Goal: Task Accomplishment & Management: Manage account settings

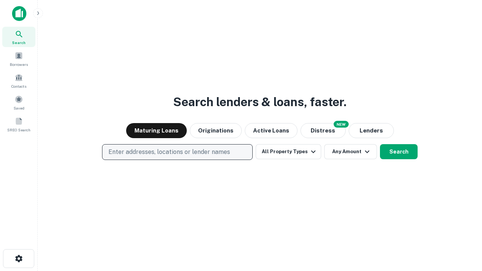
click at [177, 152] on p "Enter addresses, locations or lender names" at bounding box center [169, 151] width 122 height 9
type input "**********"
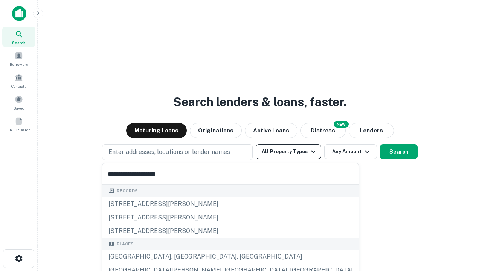
click at [180, 257] on div "[GEOGRAPHIC_DATA], [GEOGRAPHIC_DATA], [GEOGRAPHIC_DATA]" at bounding box center [230, 257] width 256 height 14
click at [288, 152] on button "All Property Types" at bounding box center [287, 151] width 65 height 15
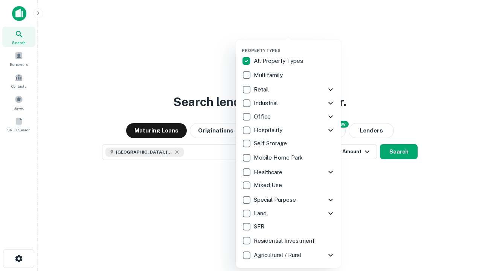
click at [294, 46] on button "button" at bounding box center [294, 46] width 105 height 0
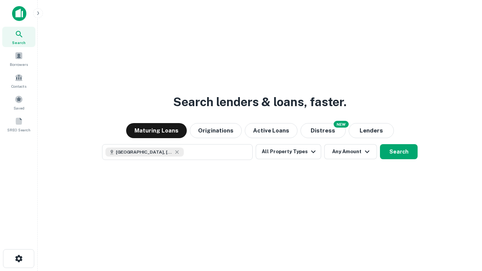
scroll to position [12, 0]
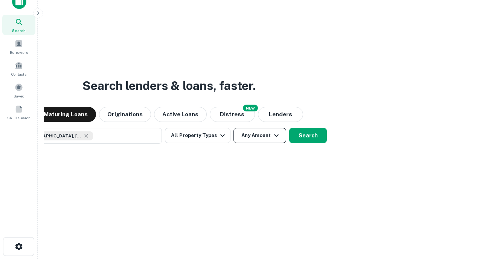
click at [233, 128] on button "Any Amount" at bounding box center [259, 135] width 53 height 15
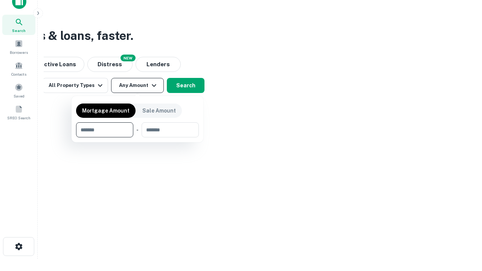
type input "*******"
click at [137, 137] on button "button" at bounding box center [137, 137] width 123 height 0
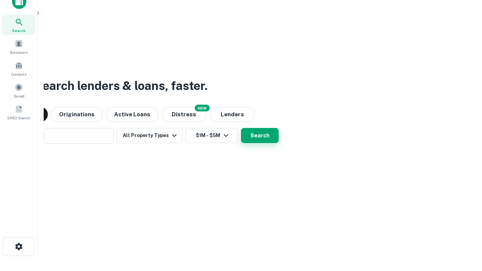
click at [241, 128] on button "Search" at bounding box center [260, 135] width 38 height 15
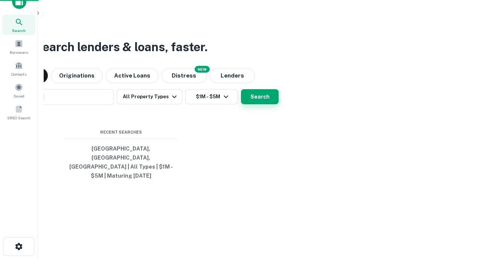
scroll to position [24, 213]
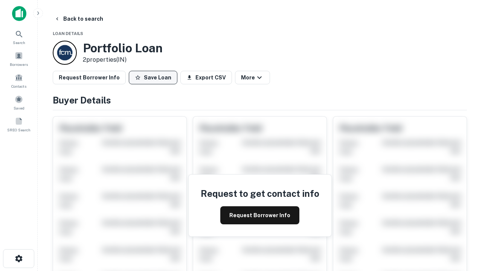
click at [153, 78] on button "Save Loan" at bounding box center [153, 78] width 49 height 14
click at [155, 78] on button "Loan Saved" at bounding box center [155, 78] width 52 height 14
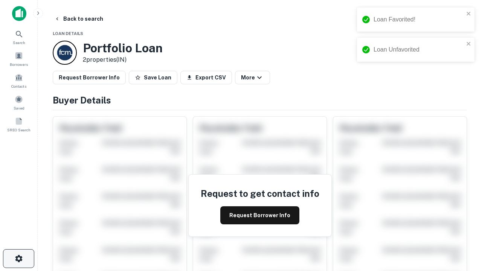
click at [18, 258] on icon "button" at bounding box center [18, 258] width 9 height 9
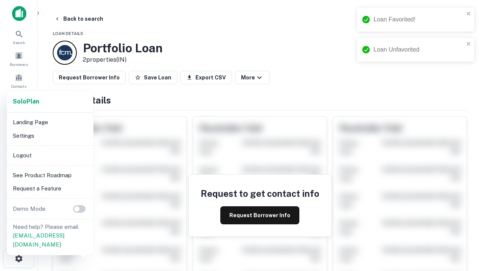
click at [50, 155] on li "Logout" at bounding box center [50, 156] width 81 height 14
